Goal: Task Accomplishment & Management: Manage account settings

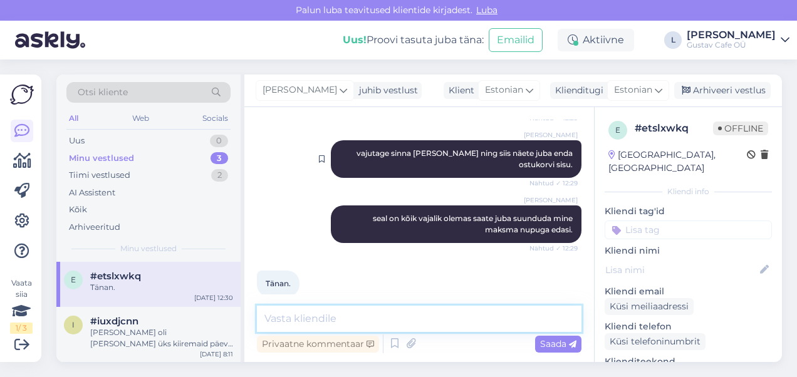
scroll to position [452, 0]
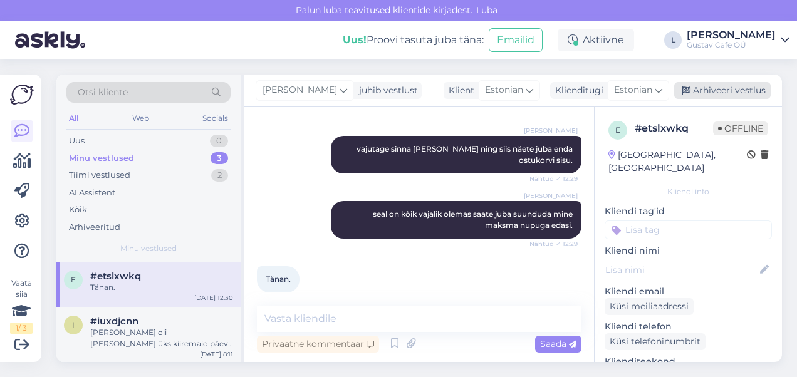
click at [747, 89] on div "Arhiveeri vestlus" at bounding box center [722, 90] width 96 height 17
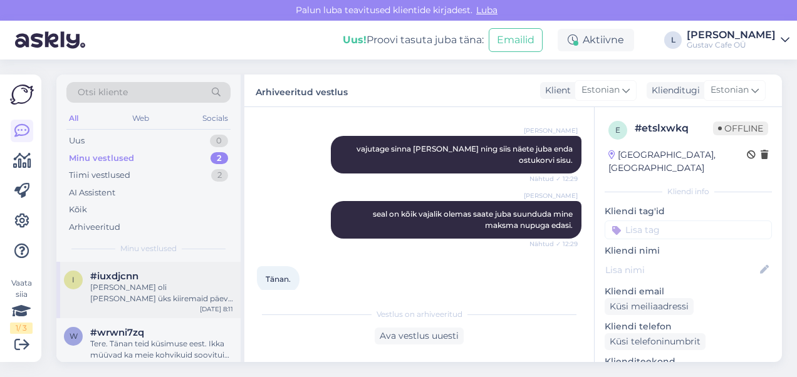
click at [180, 284] on div "[PERSON_NAME] oli [PERSON_NAME] üks kiiremaid päevi tootmises, seega ilmselt po…" at bounding box center [161, 293] width 143 height 23
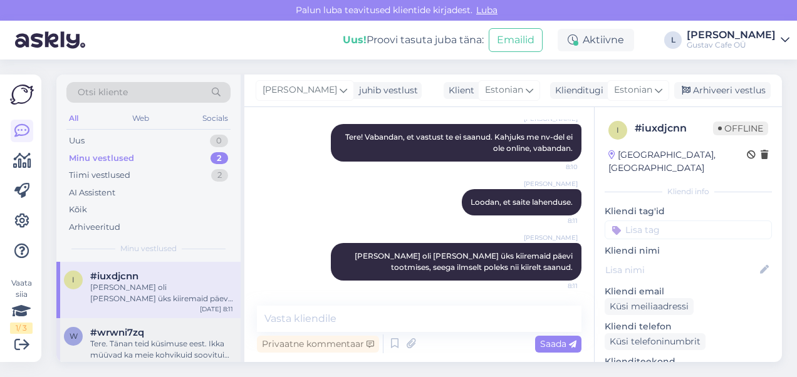
click at [165, 341] on div "Tere. Tänan teid küsimuse eest. Ikka müüvad ka meie kohvikuid soovituid pirukai…" at bounding box center [161, 349] width 143 height 23
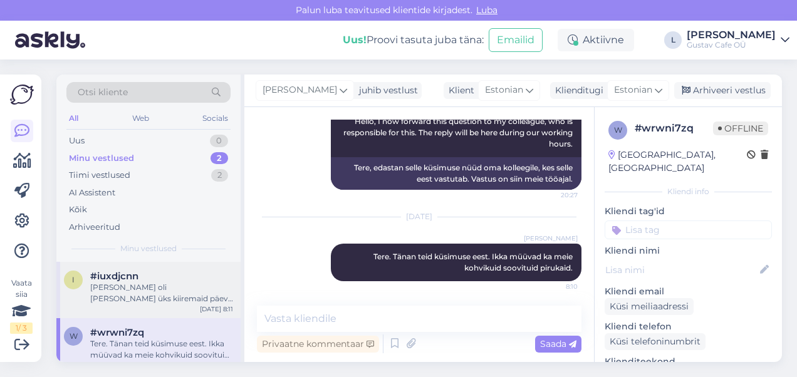
click at [153, 311] on div "i #iuxdjcnn Eile oli [PERSON_NAME] üks kiiremaid päevi tootmises, seega ilmselt…" at bounding box center [148, 290] width 184 height 56
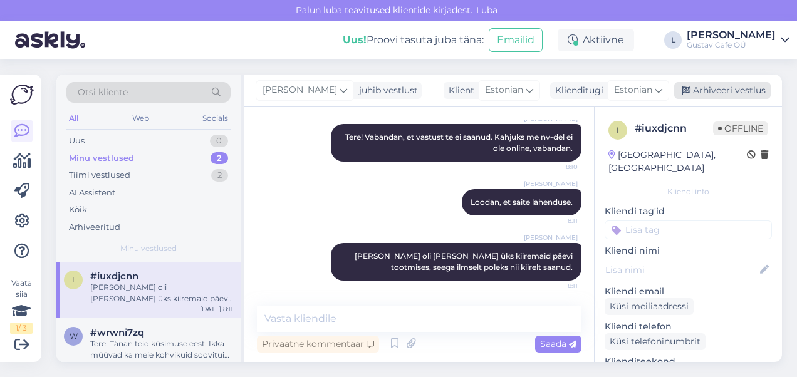
click at [713, 96] on div "Arhiveeri vestlus" at bounding box center [722, 90] width 96 height 17
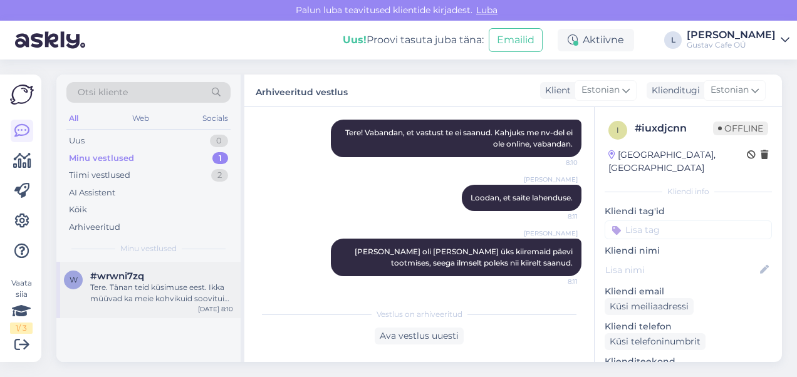
click at [167, 296] on div "Tere. Tänan teid küsimuse eest. Ikka müüvad ka meie kohvikuid soovituid pirukai…" at bounding box center [161, 293] width 143 height 23
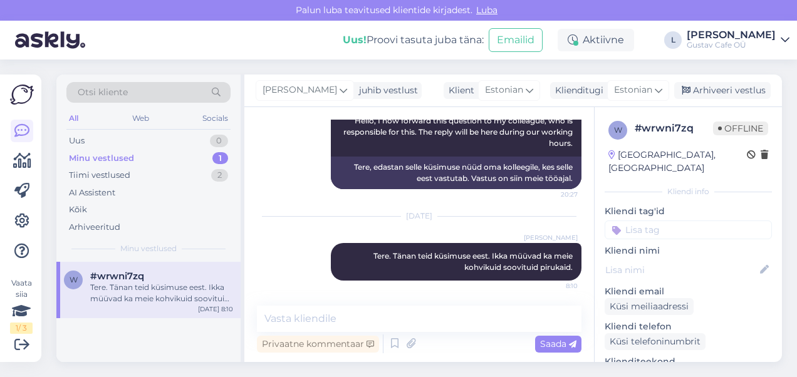
scroll to position [654, 0]
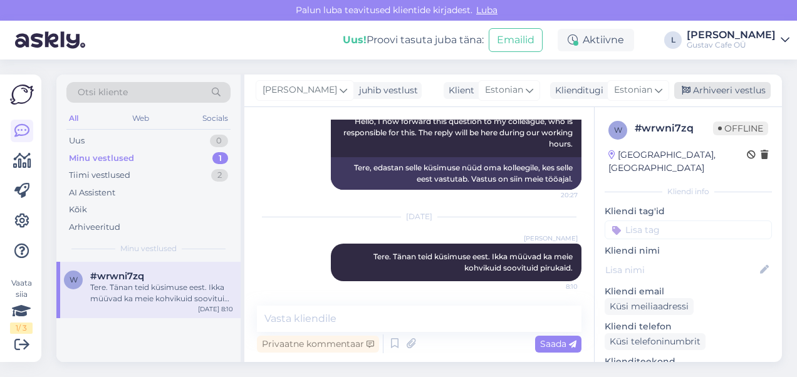
click at [737, 85] on div "Arhiveeri vestlus" at bounding box center [722, 90] width 96 height 17
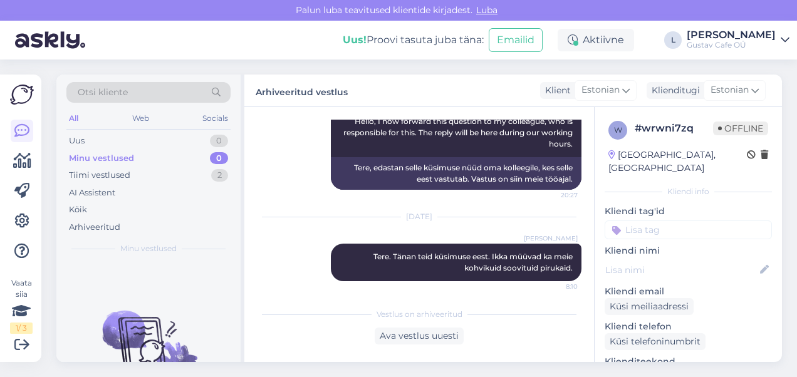
click at [157, 155] on div "Minu vestlused 0" at bounding box center [148, 159] width 164 height 18
click at [152, 139] on div "Uus 0" at bounding box center [148, 141] width 164 height 18
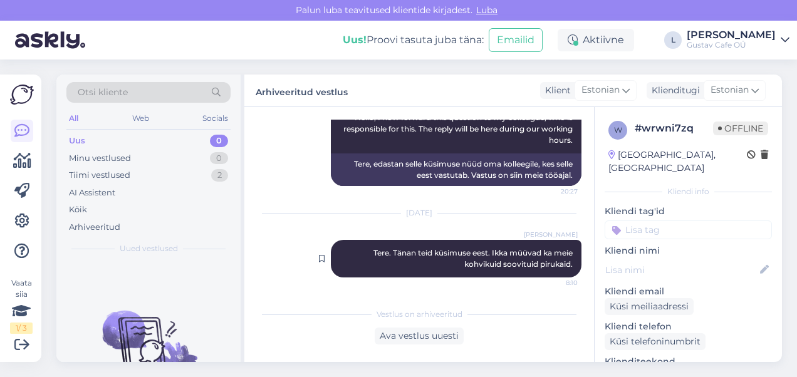
scroll to position [659, 0]
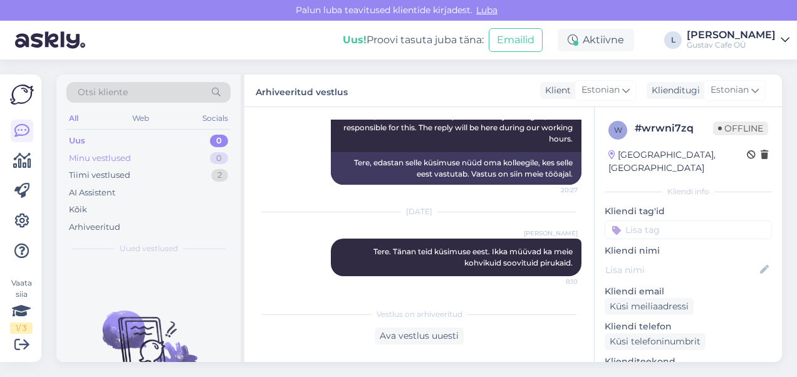
click at [173, 162] on div "Minu vestlused 0" at bounding box center [148, 159] width 164 height 18
